Goal: Task Accomplishment & Management: Manage account settings

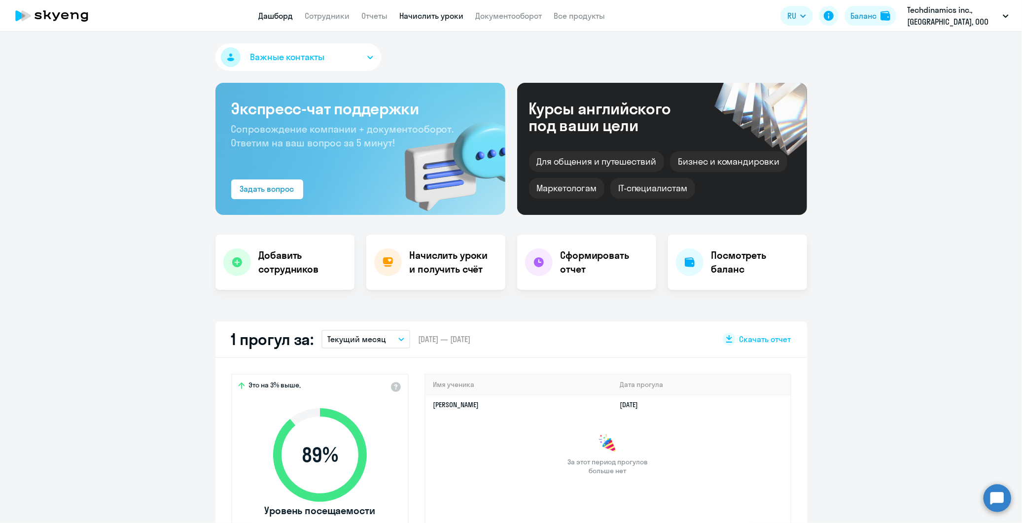
click at [432, 18] on link "Начислить уроки" at bounding box center [432, 16] width 64 height 10
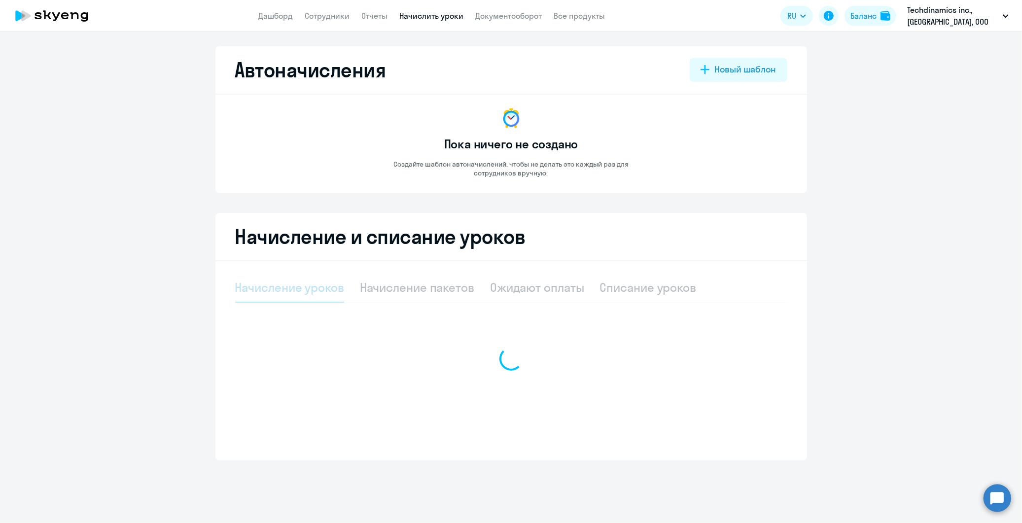
select select "10"
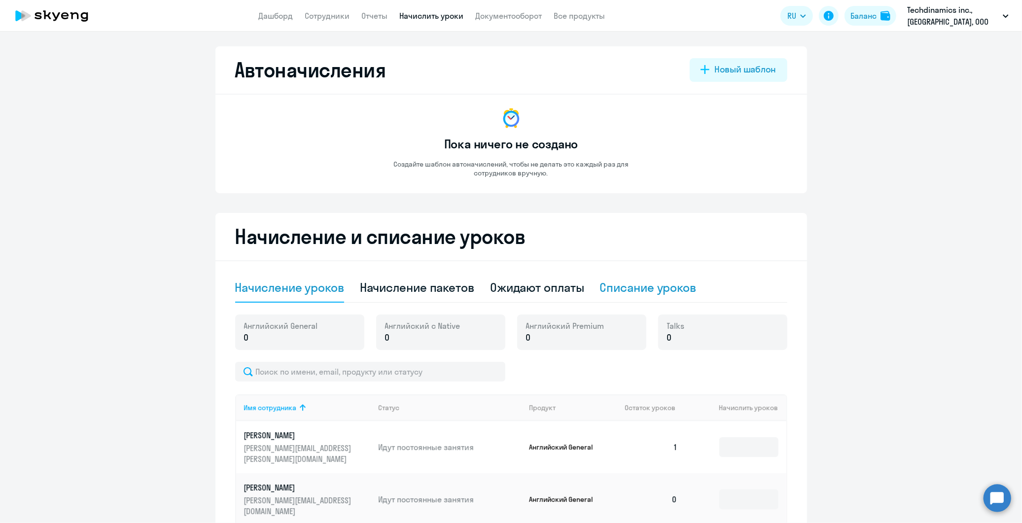
click at [623, 289] on div "Списание уроков" at bounding box center [648, 287] width 97 height 16
select select "10"
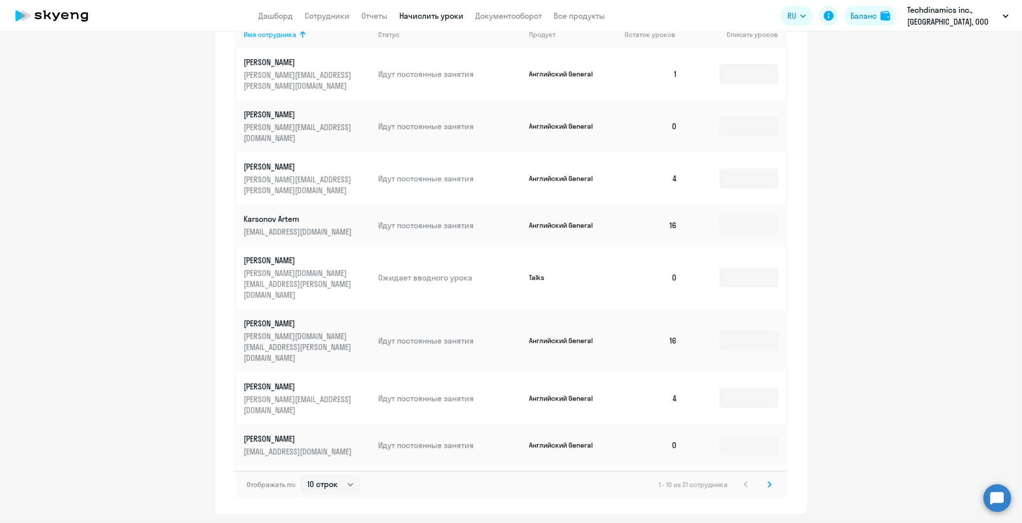
scroll to position [347, 0]
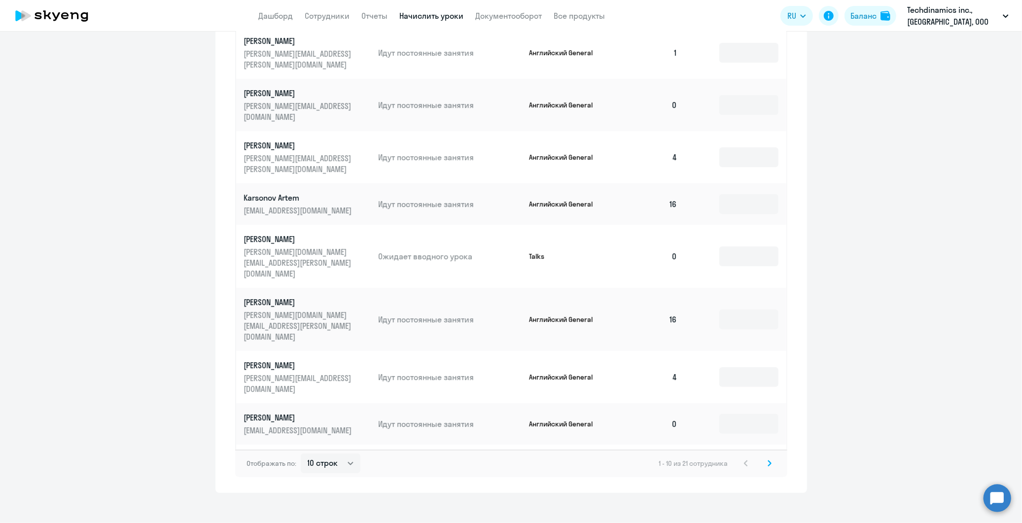
click at [733, 513] on input at bounding box center [748, 523] width 59 height 20
click at [737, 513] on input at bounding box center [748, 523] width 59 height 20
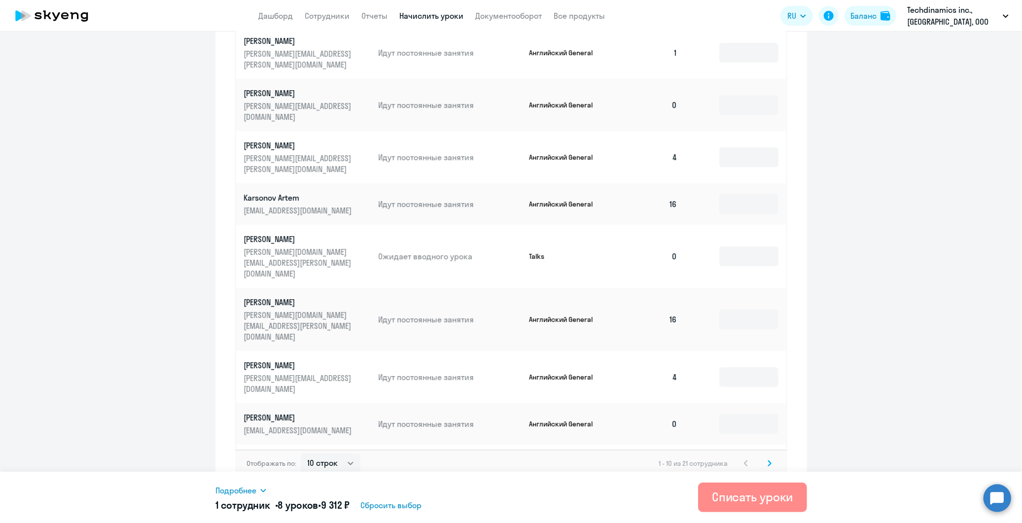
type input "8"
click at [743, 504] on div "Списать уроки" at bounding box center [752, 497] width 81 height 16
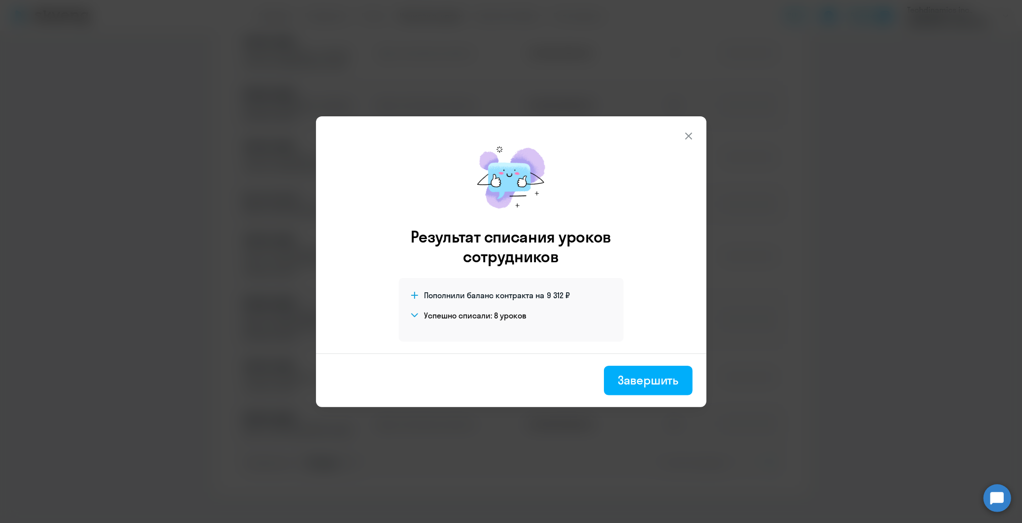
click at [692, 136] on icon at bounding box center [689, 136] width 12 height 12
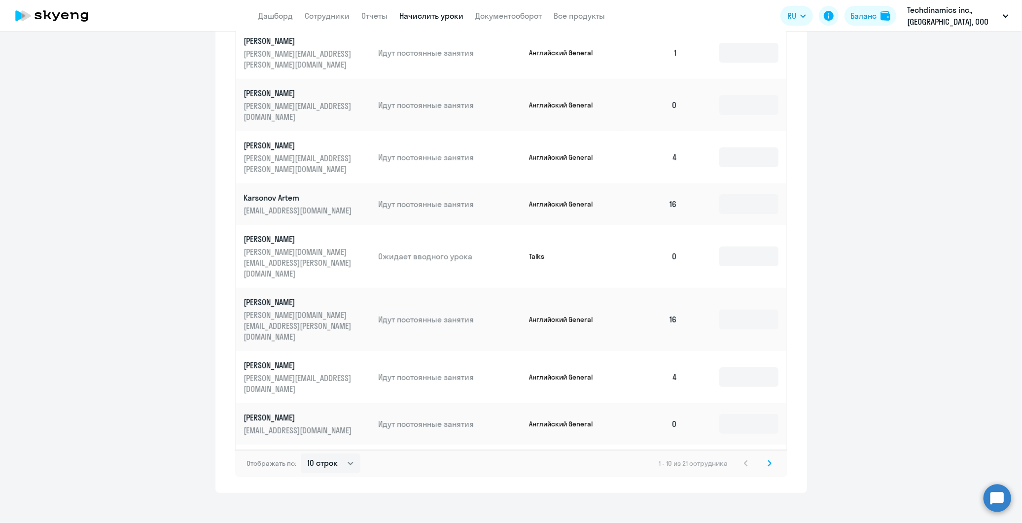
click at [743, 461] on input at bounding box center [748, 471] width 59 height 20
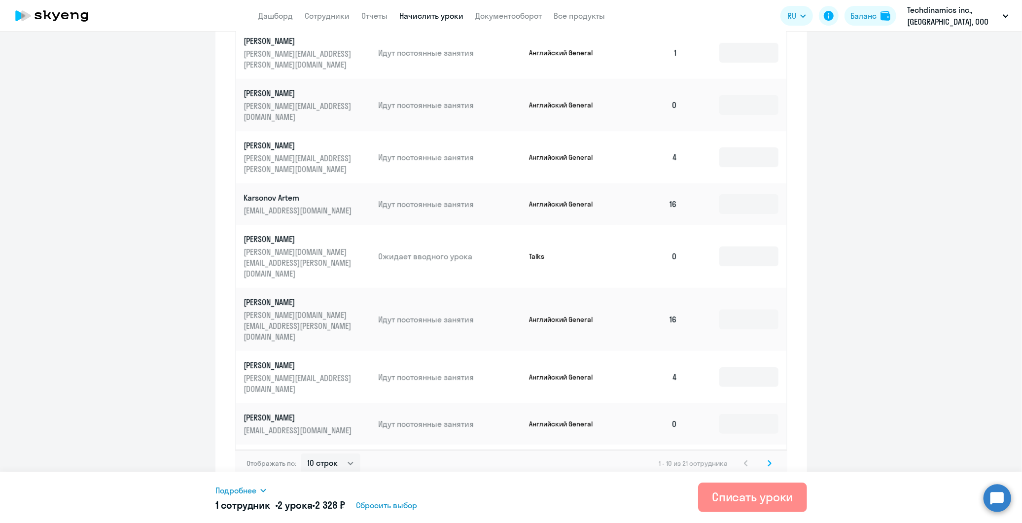
type input "2"
click at [756, 494] on div "Списать уроки" at bounding box center [752, 497] width 81 height 16
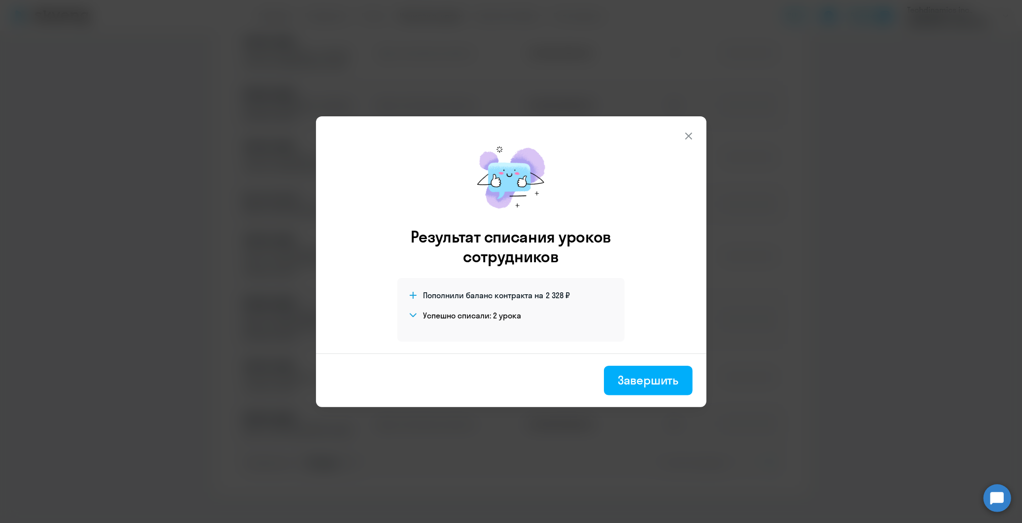
click at [689, 135] on icon at bounding box center [688, 135] width 7 height 7
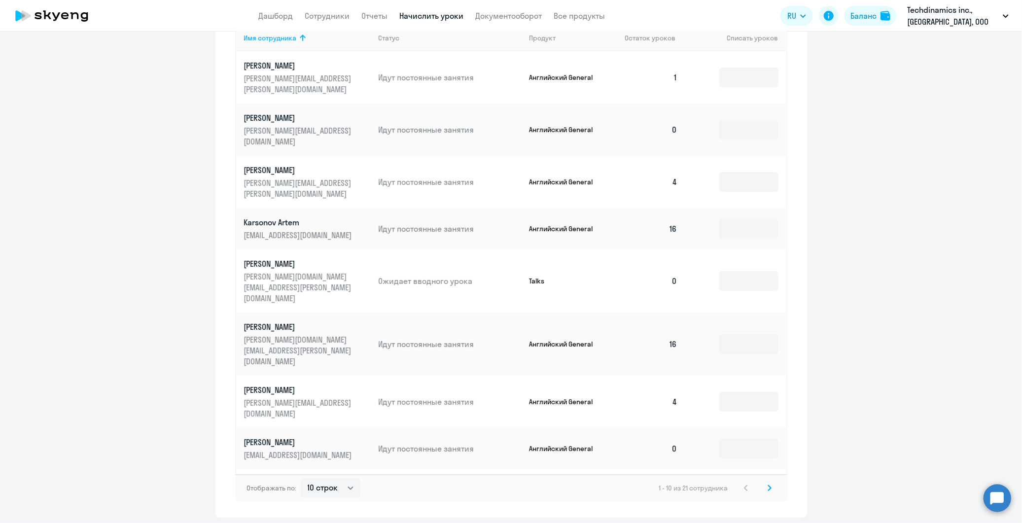
scroll to position [73, 0]
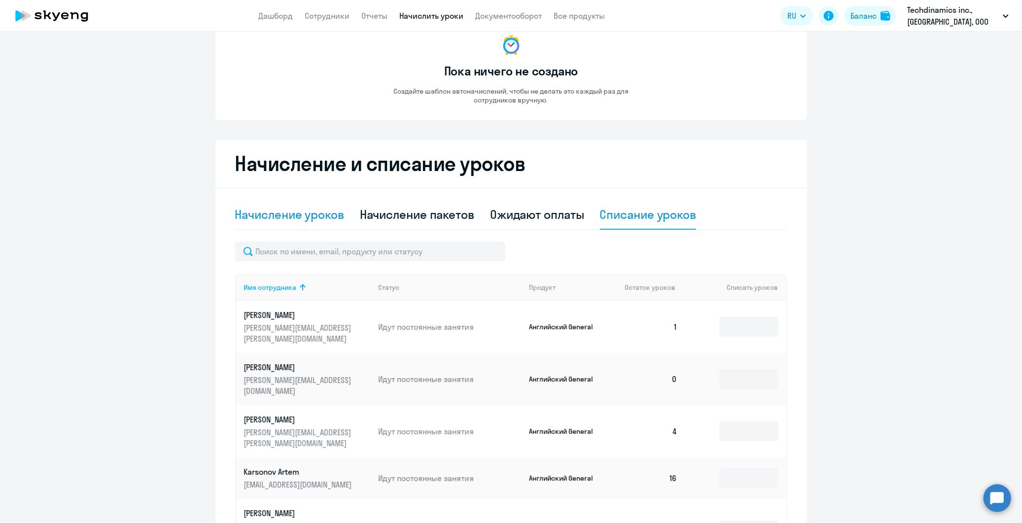
click at [309, 212] on div "Начисление уроков" at bounding box center [289, 215] width 109 height 16
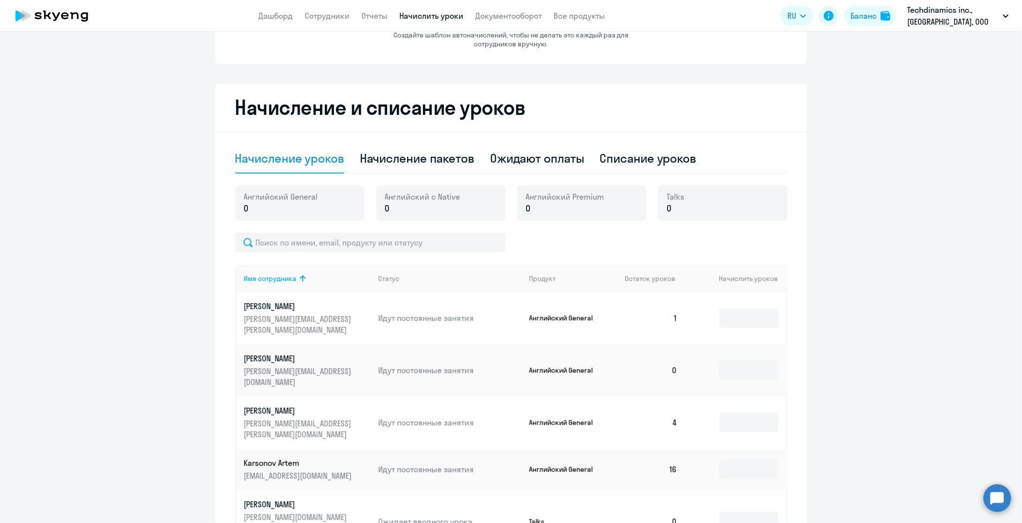
scroll to position [394, 0]
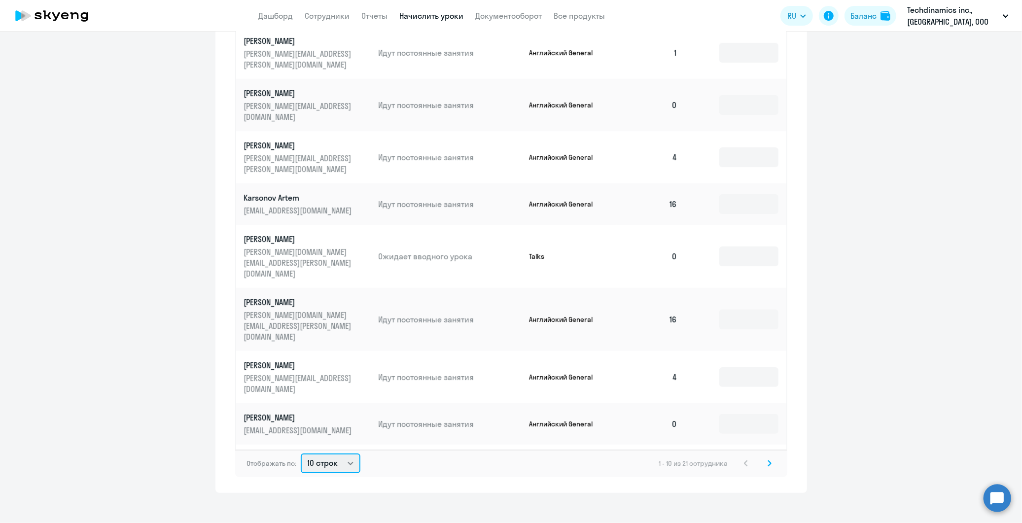
click at [333, 454] on select "10 строк 30 строк 50 строк" at bounding box center [331, 464] width 60 height 20
select select "30"
click at [301, 454] on select "10 строк 30 строк 50 строк" at bounding box center [331, 464] width 60 height 20
